Goal: Entertainment & Leisure: Browse casually

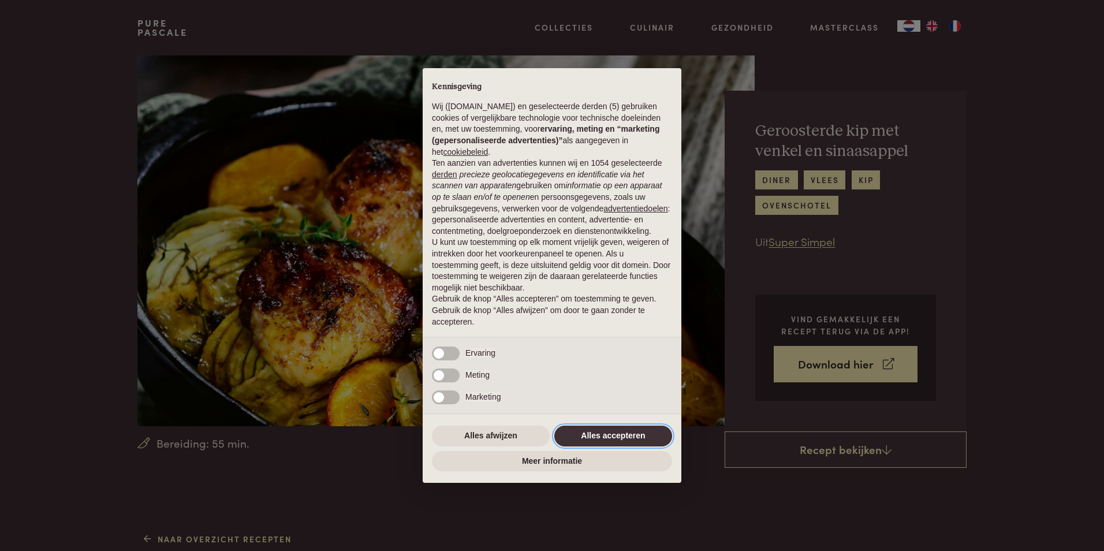
click at [639, 433] on button "Alles accepteren" at bounding box center [613, 435] width 118 height 21
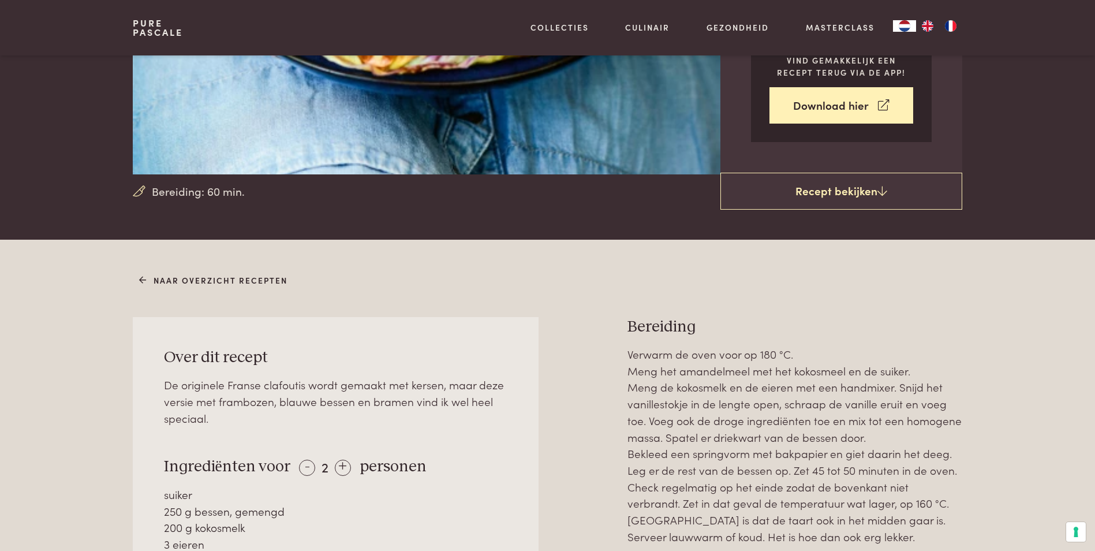
scroll to position [390, 0]
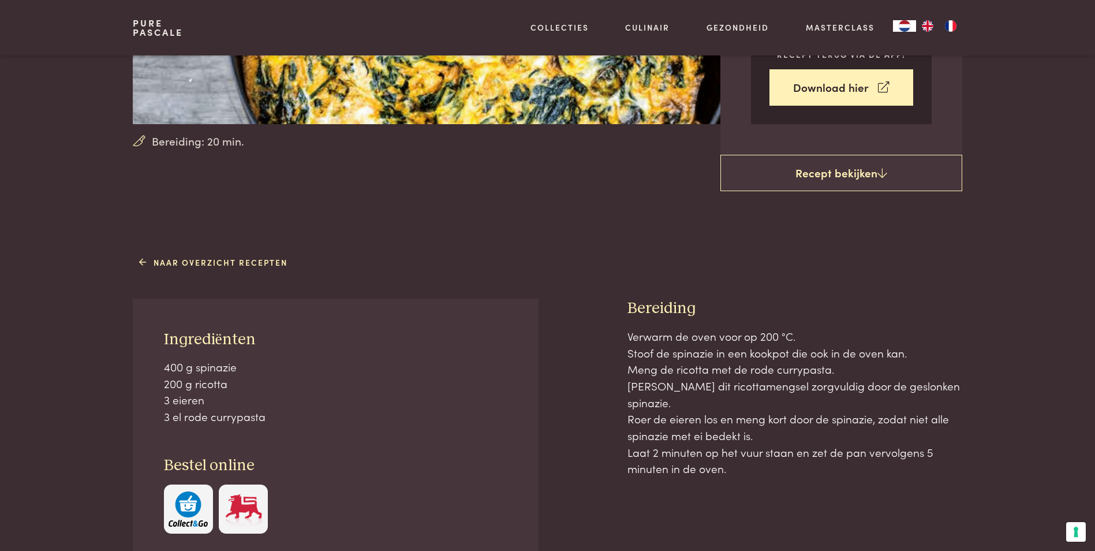
scroll to position [303, 0]
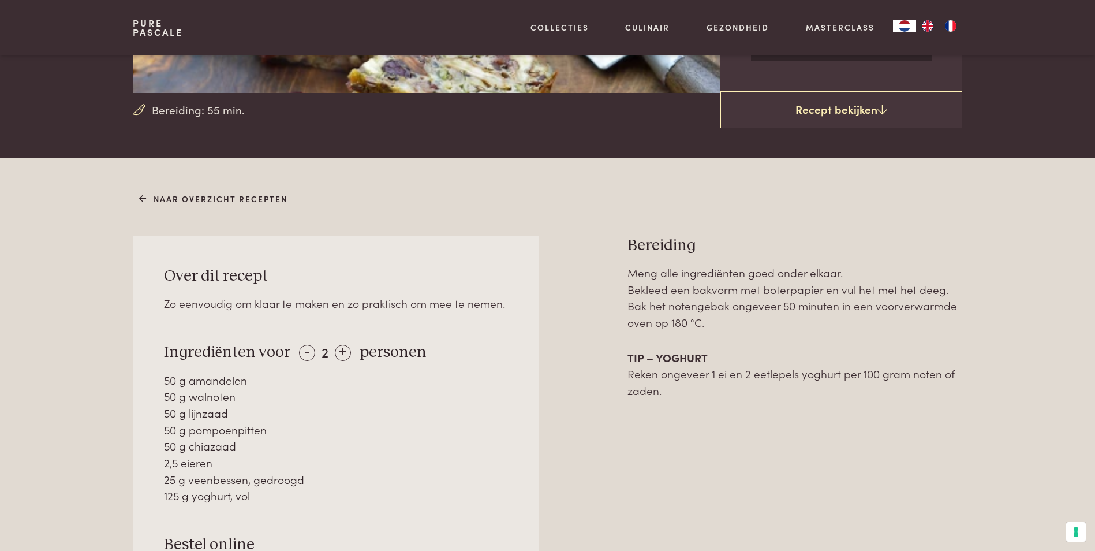
scroll to position [346, 0]
